Goal: Check status

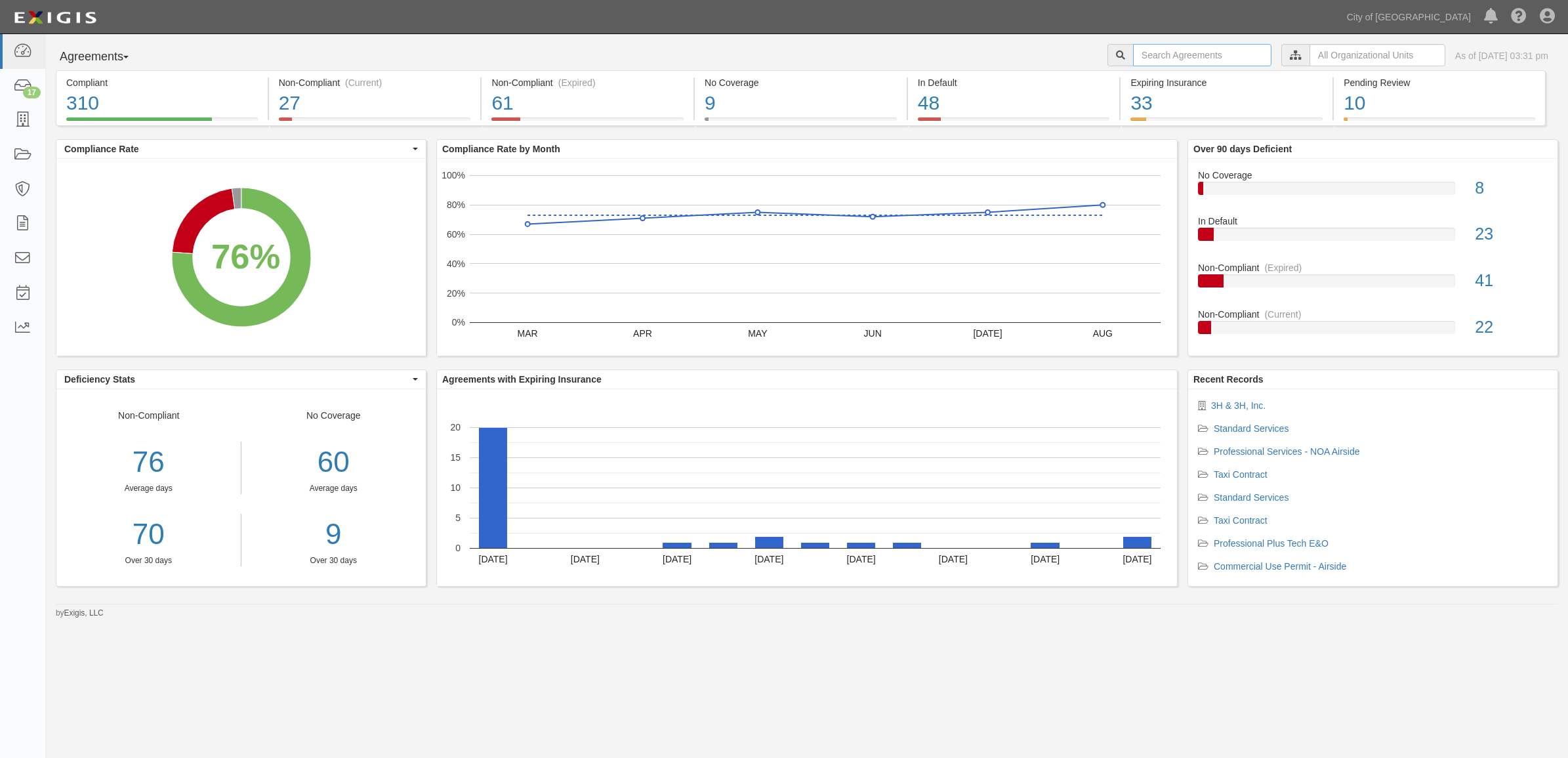
click at [1146, 66] on input "text" at bounding box center [1202, 55] width 138 height 23
click at [1165, 52] on input "text" at bounding box center [1202, 55] width 138 height 23
type input "160034"
